Goal: Information Seeking & Learning: Learn about a topic

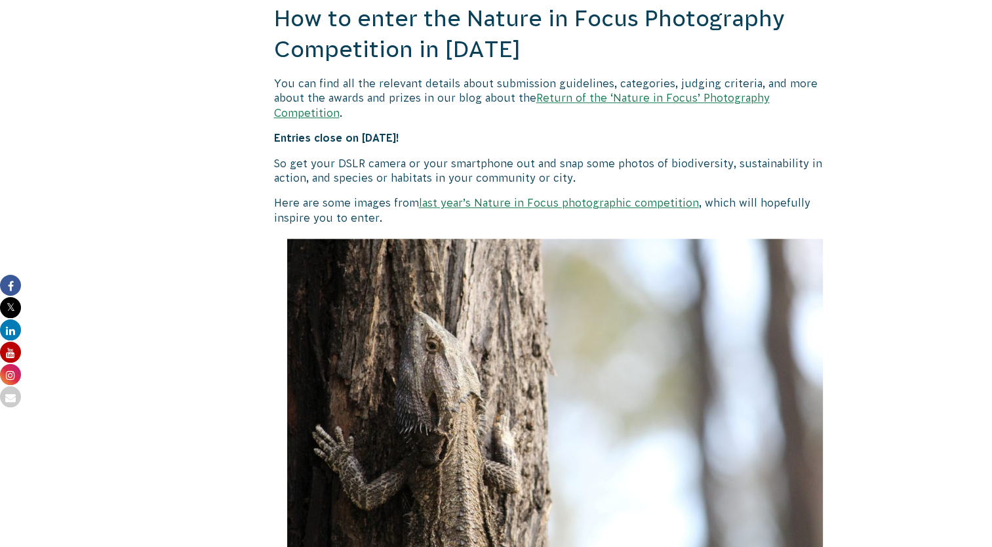
scroll to position [1094, 0]
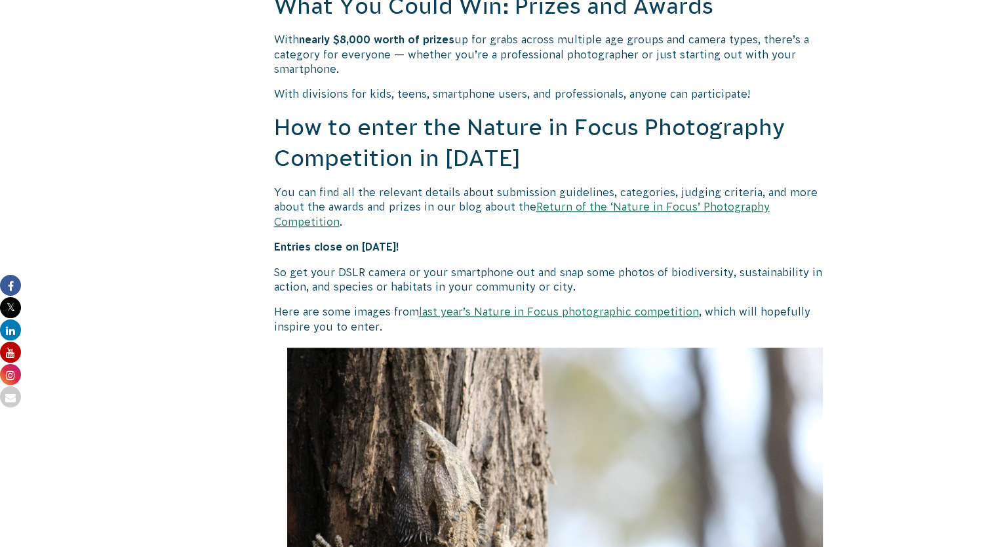
click at [568, 204] on link "Return of the ‘Nature in Focus’ Photography Competition" at bounding box center [521, 214] width 495 height 26
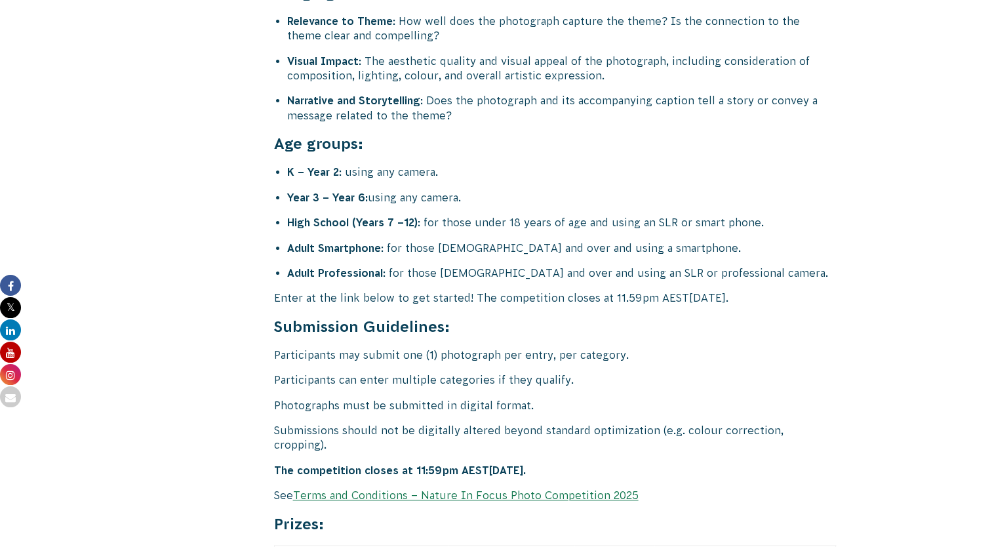
scroll to position [5170, 0]
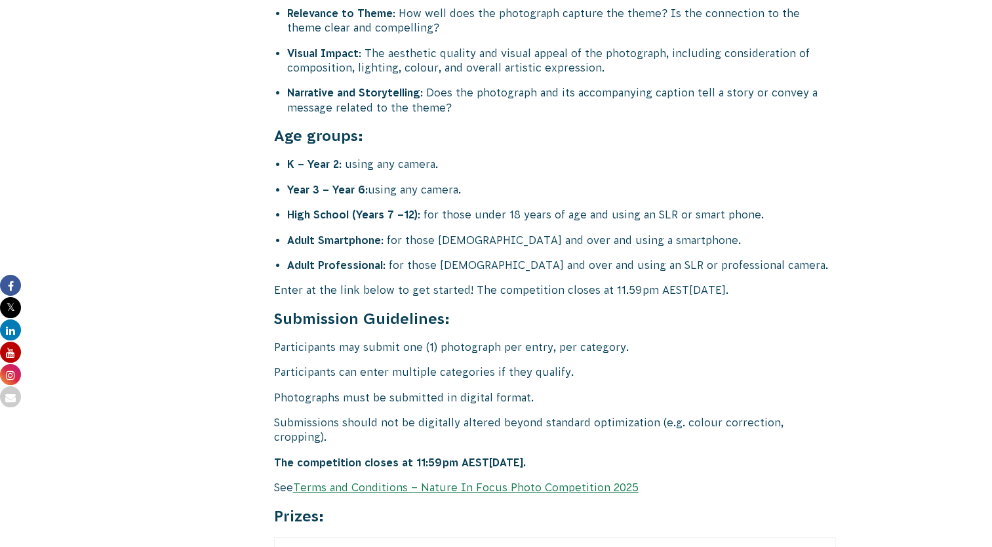
click at [472, 481] on link "Terms and Conditions – Nature In Focus Photo Competition 2025" at bounding box center [465, 487] width 345 height 12
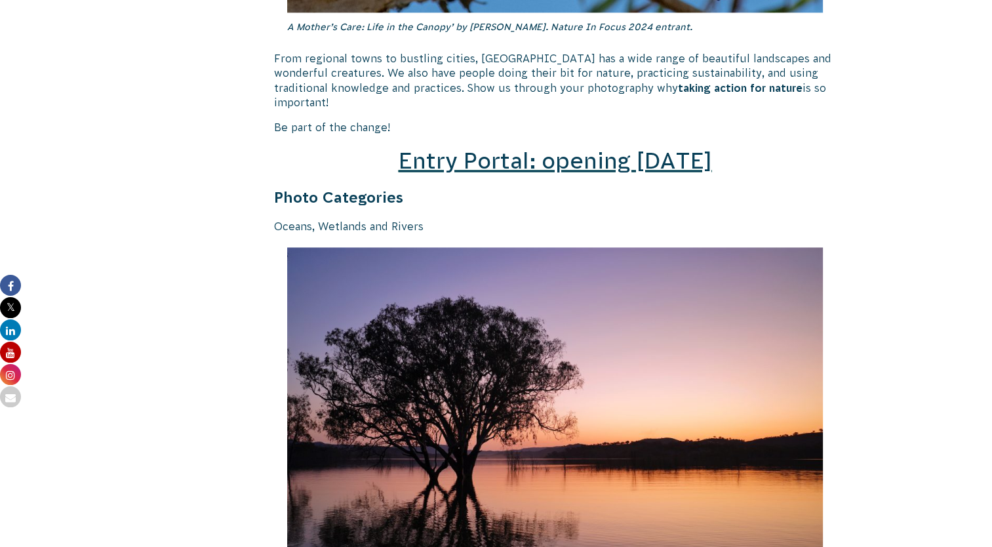
scroll to position [1890, 0]
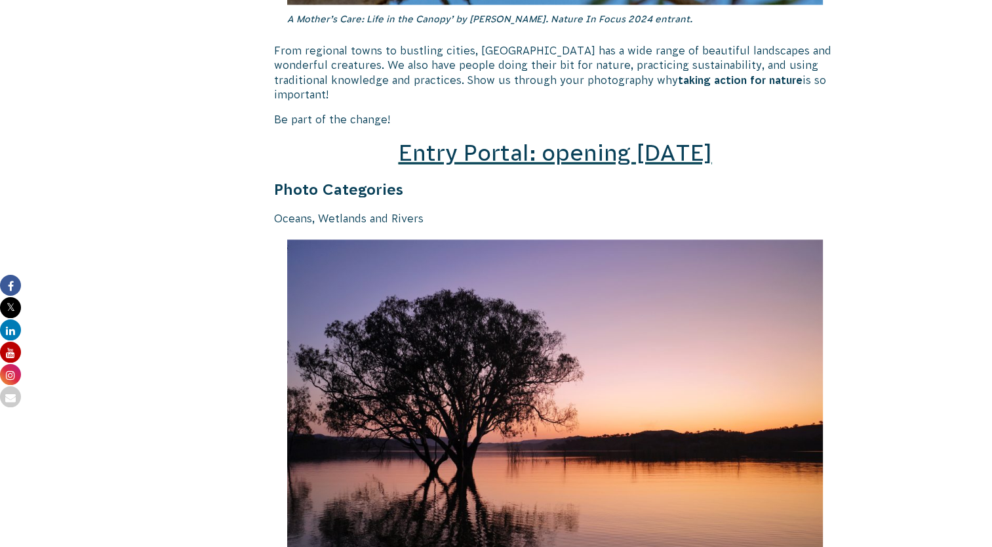
click at [571, 140] on span "Entry Portal: opening July 4" at bounding box center [554, 152] width 313 height 25
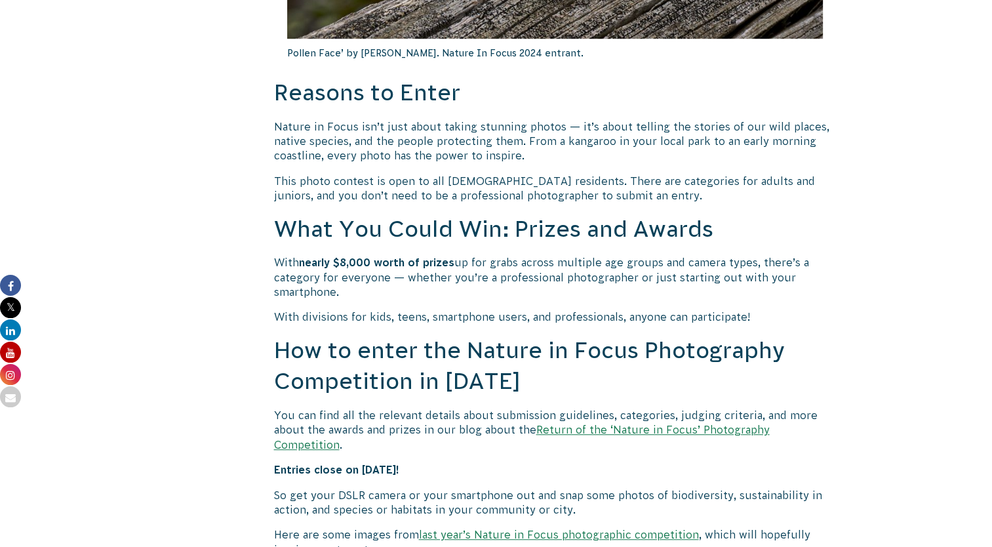
scroll to position [925, 0]
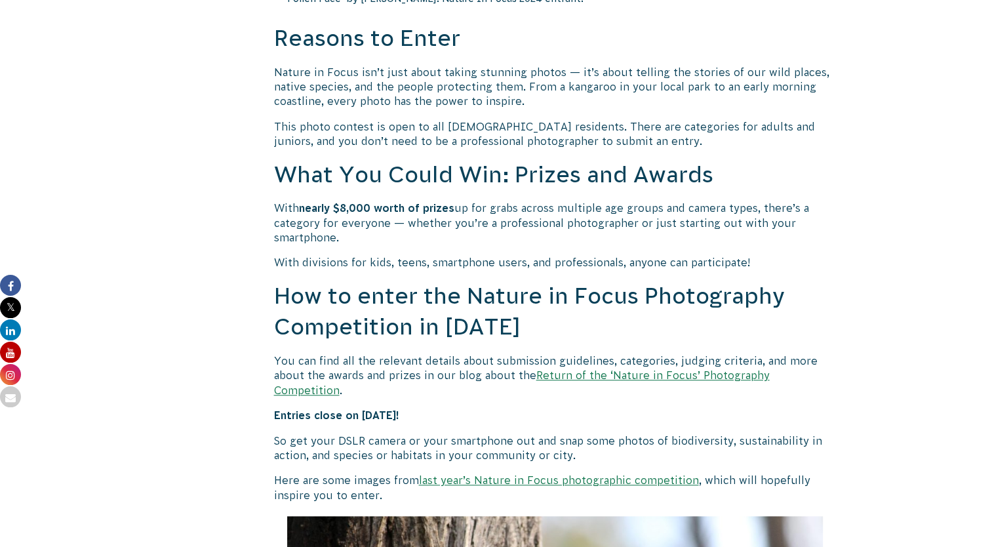
click at [758, 374] on link "Return of the ‘Nature in Focus’ Photography Competition" at bounding box center [521, 382] width 495 height 26
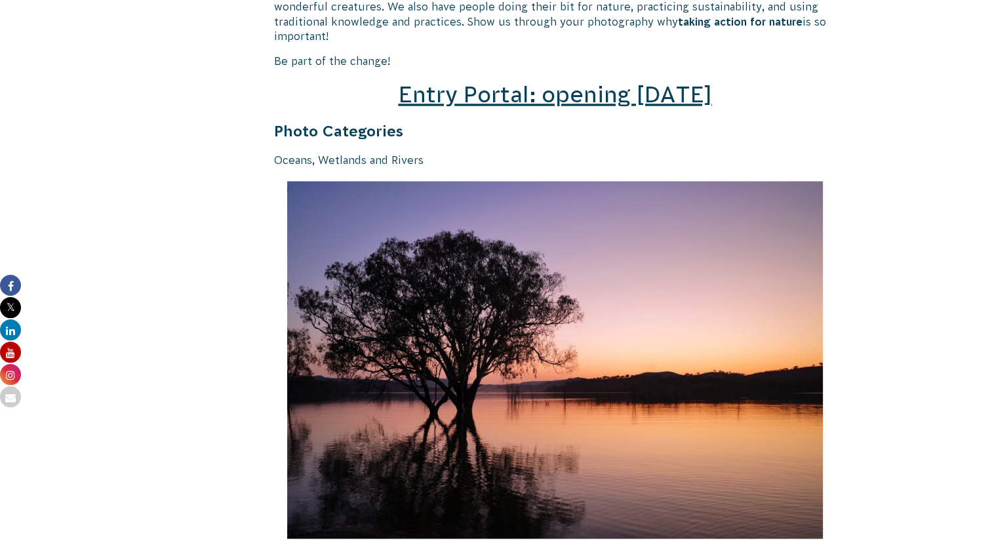
scroll to position [1925, 0]
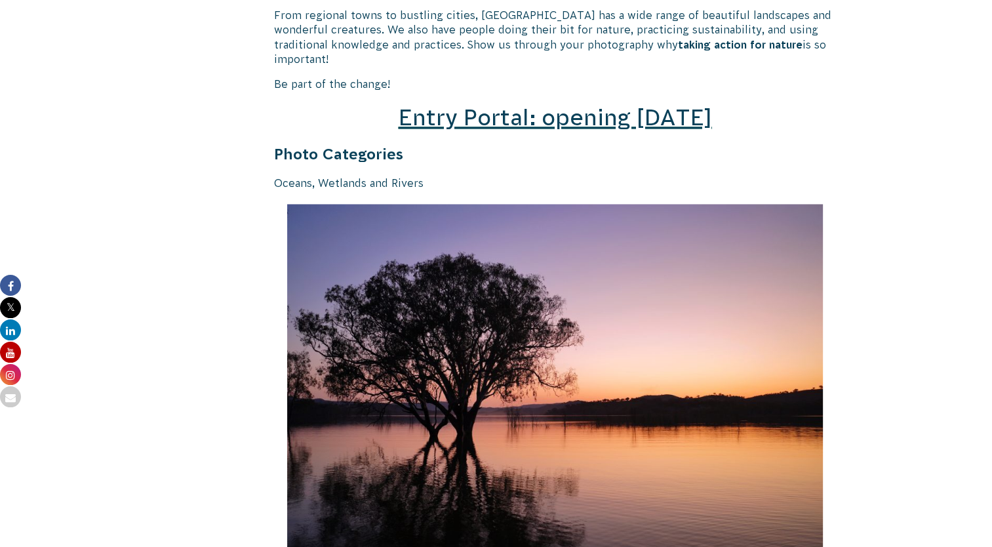
click at [668, 105] on span "Entry Portal: opening [DATE]" at bounding box center [554, 117] width 313 height 25
